Goal: Task Accomplishment & Management: Manage account settings

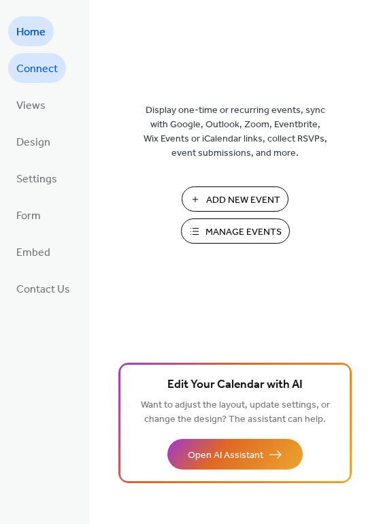
click at [45, 69] on span "Connect" at bounding box center [36, 69] width 41 height 22
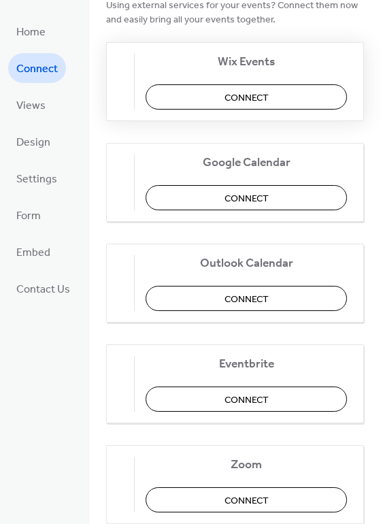
scroll to position [79, 0]
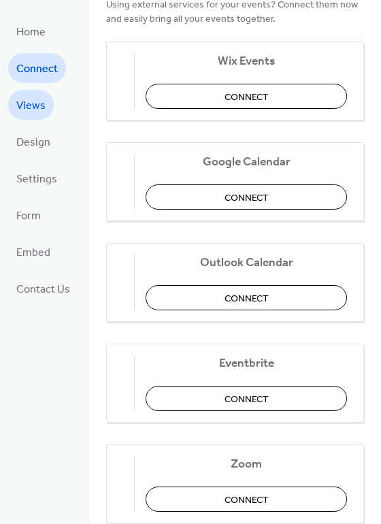
click at [43, 114] on span "Views" at bounding box center [30, 106] width 29 height 22
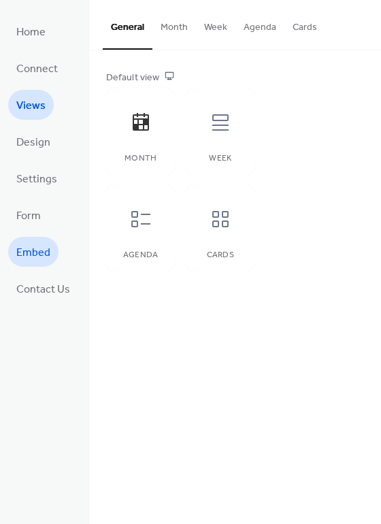
click at [41, 256] on span "Embed" at bounding box center [33, 253] width 34 height 22
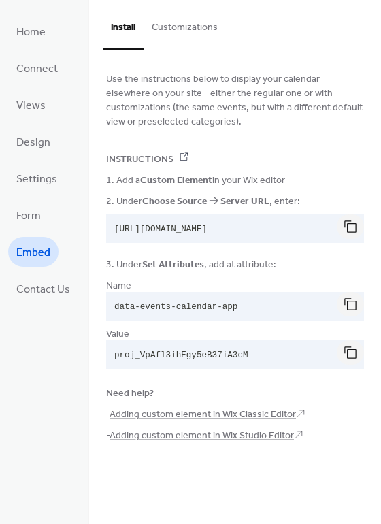
click at [193, 36] on button "Customizations" at bounding box center [184, 24] width 82 height 48
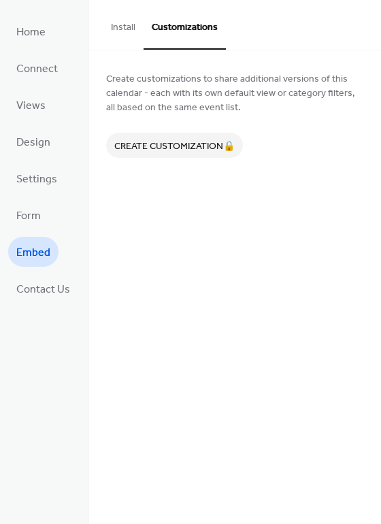
click at [122, 26] on button "Install" at bounding box center [123, 24] width 41 height 48
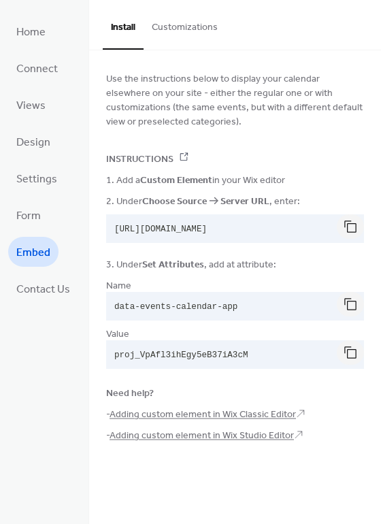
click at [195, 27] on button "Customizations" at bounding box center [184, 24] width 82 height 48
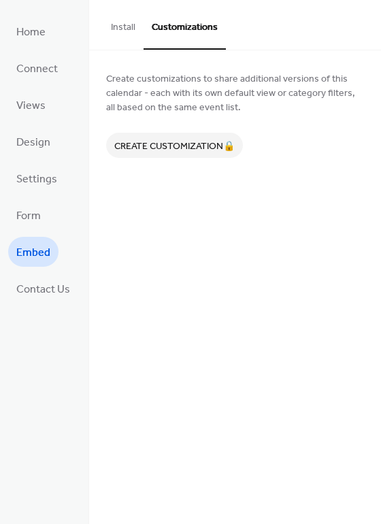
click at [138, 33] on button "Install" at bounding box center [123, 24] width 41 height 48
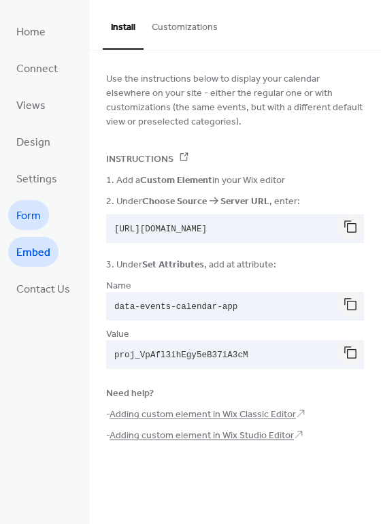
click at [25, 228] on link "Form" at bounding box center [28, 215] width 41 height 30
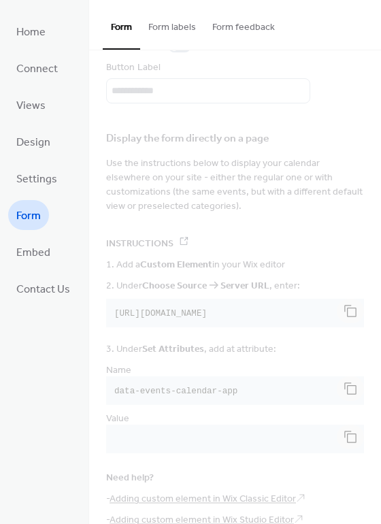
scroll to position [183, 0]
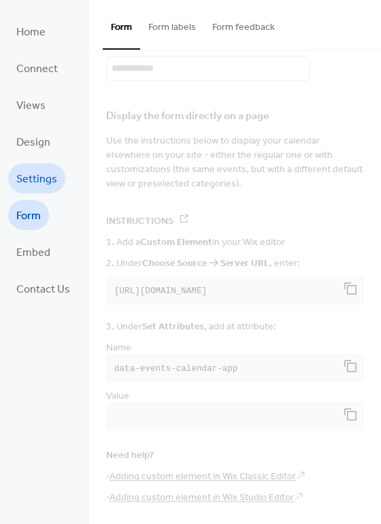
click at [39, 183] on span "Settings" at bounding box center [36, 180] width 41 height 22
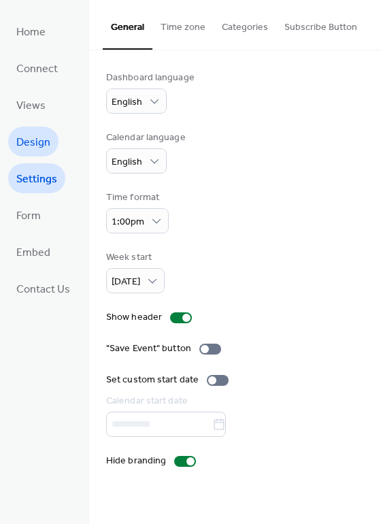
click at [32, 146] on span "Design" at bounding box center [33, 143] width 34 height 22
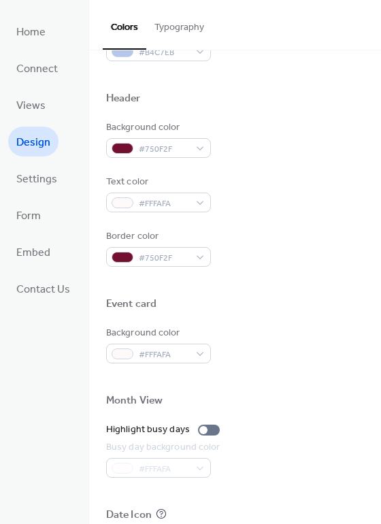
scroll to position [582, 0]
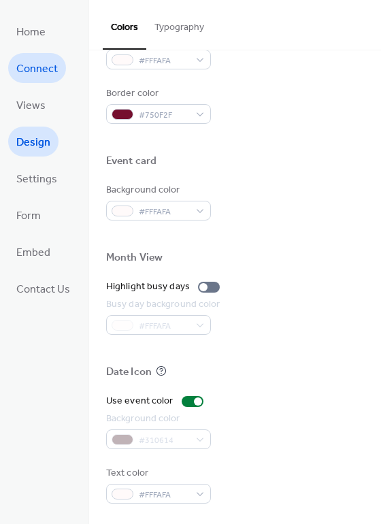
click at [36, 73] on span "Connect" at bounding box center [36, 69] width 41 height 22
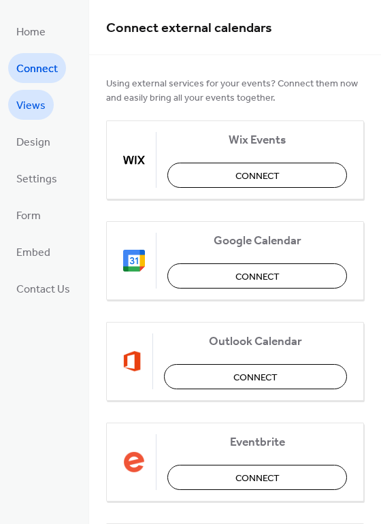
click at [35, 105] on span "Views" at bounding box center [30, 106] width 29 height 22
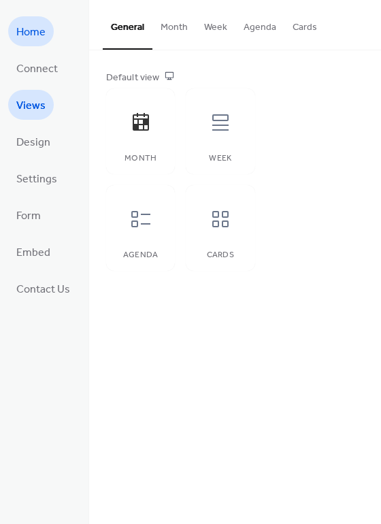
click at [33, 30] on span "Home" at bounding box center [30, 33] width 29 height 22
